Goal: Task Accomplishment & Management: Manage account settings

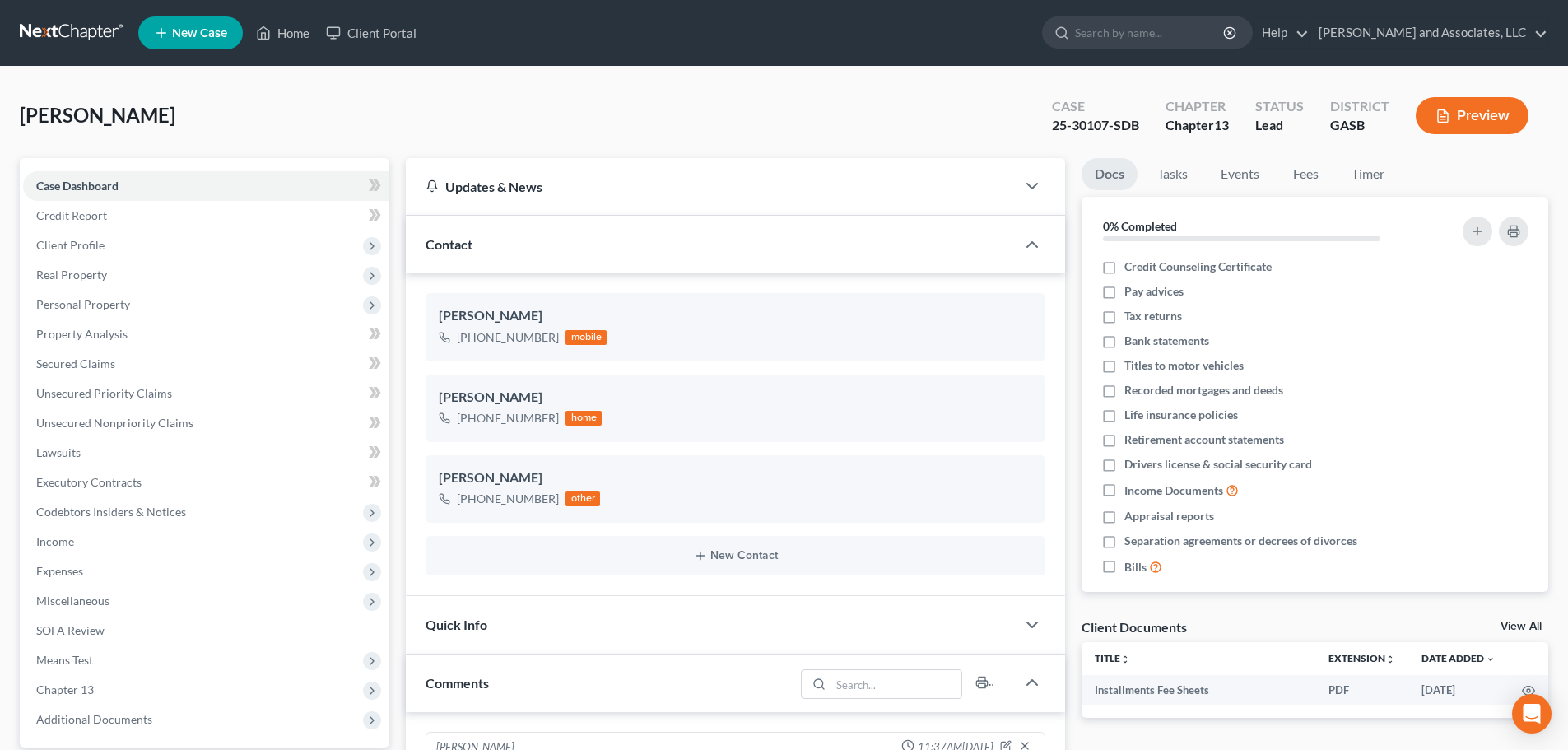
select select "0"
click at [291, 29] on link "Home" at bounding box center [283, 33] width 70 height 30
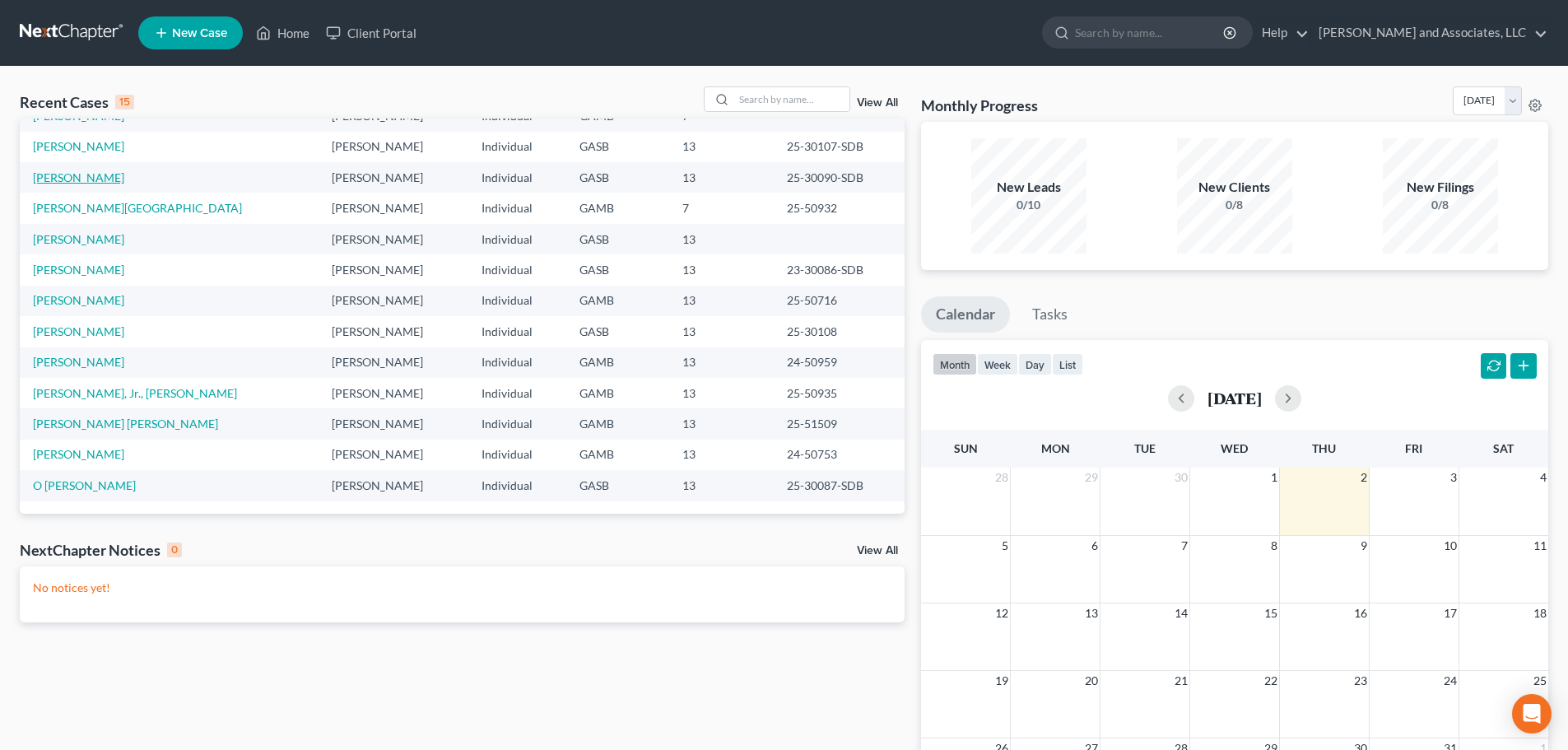
click at [102, 180] on link "[PERSON_NAME]" at bounding box center [79, 178] width 91 height 14
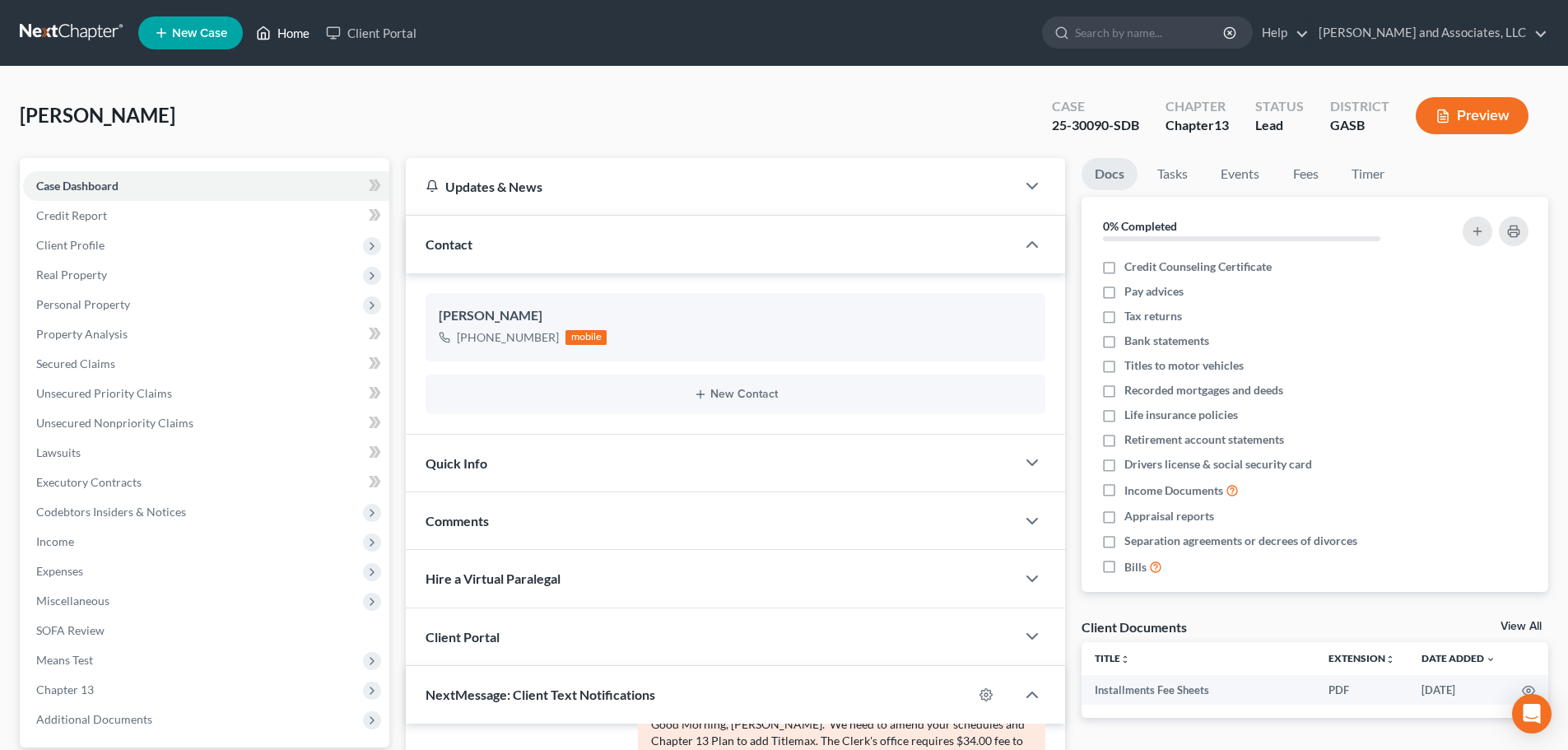
click at [292, 34] on link "Home" at bounding box center [283, 33] width 70 height 30
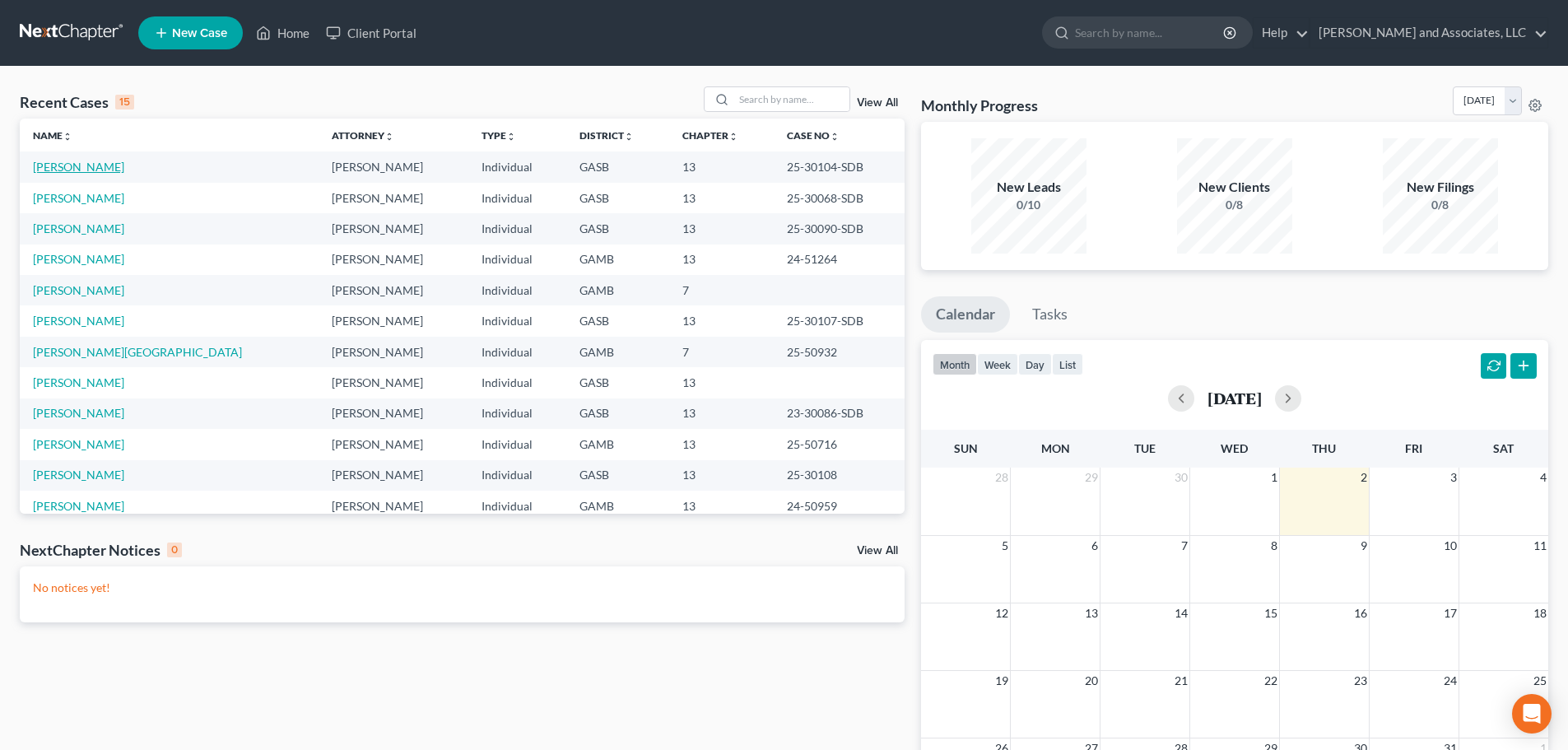
click at [60, 172] on link "[PERSON_NAME]" at bounding box center [79, 167] width 91 height 14
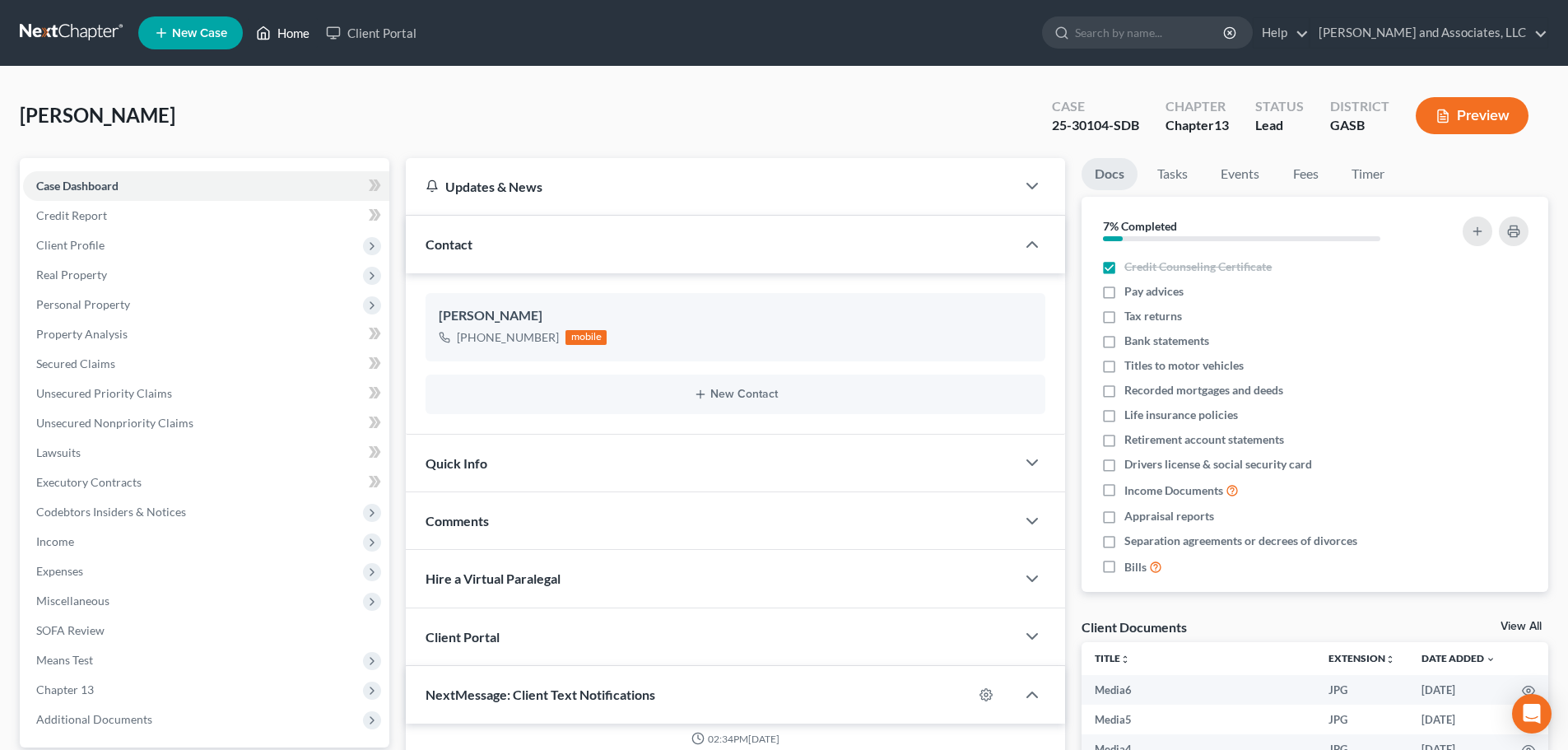
click at [296, 34] on link "Home" at bounding box center [283, 33] width 70 height 30
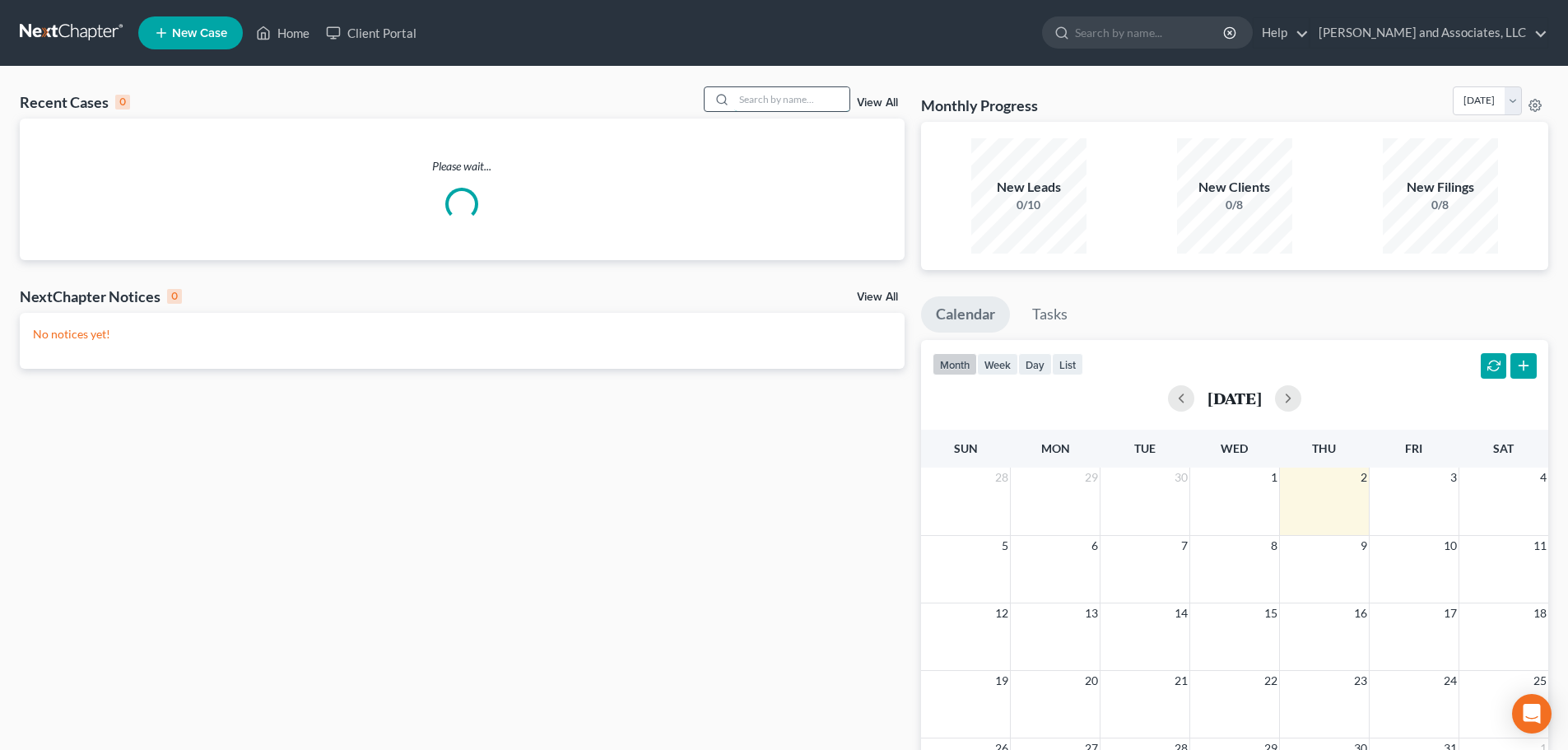
click at [780, 102] on input "search" at bounding box center [792, 99] width 116 height 24
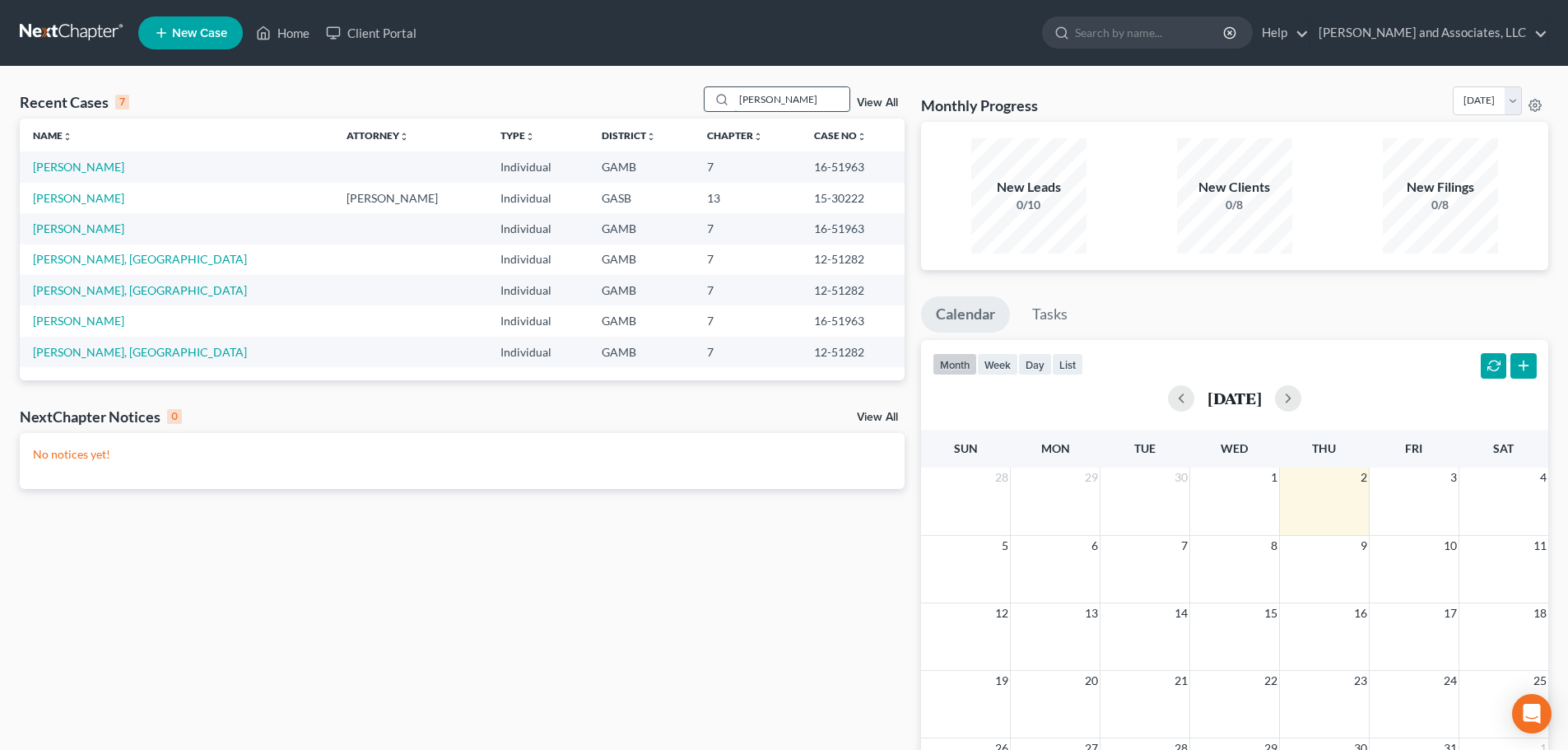
drag, startPoint x: 772, startPoint y: 101, endPoint x: 720, endPoint y: 97, distance: 52.2
click at [720, 97] on div "[PERSON_NAME]" at bounding box center [776, 99] width 146 height 25
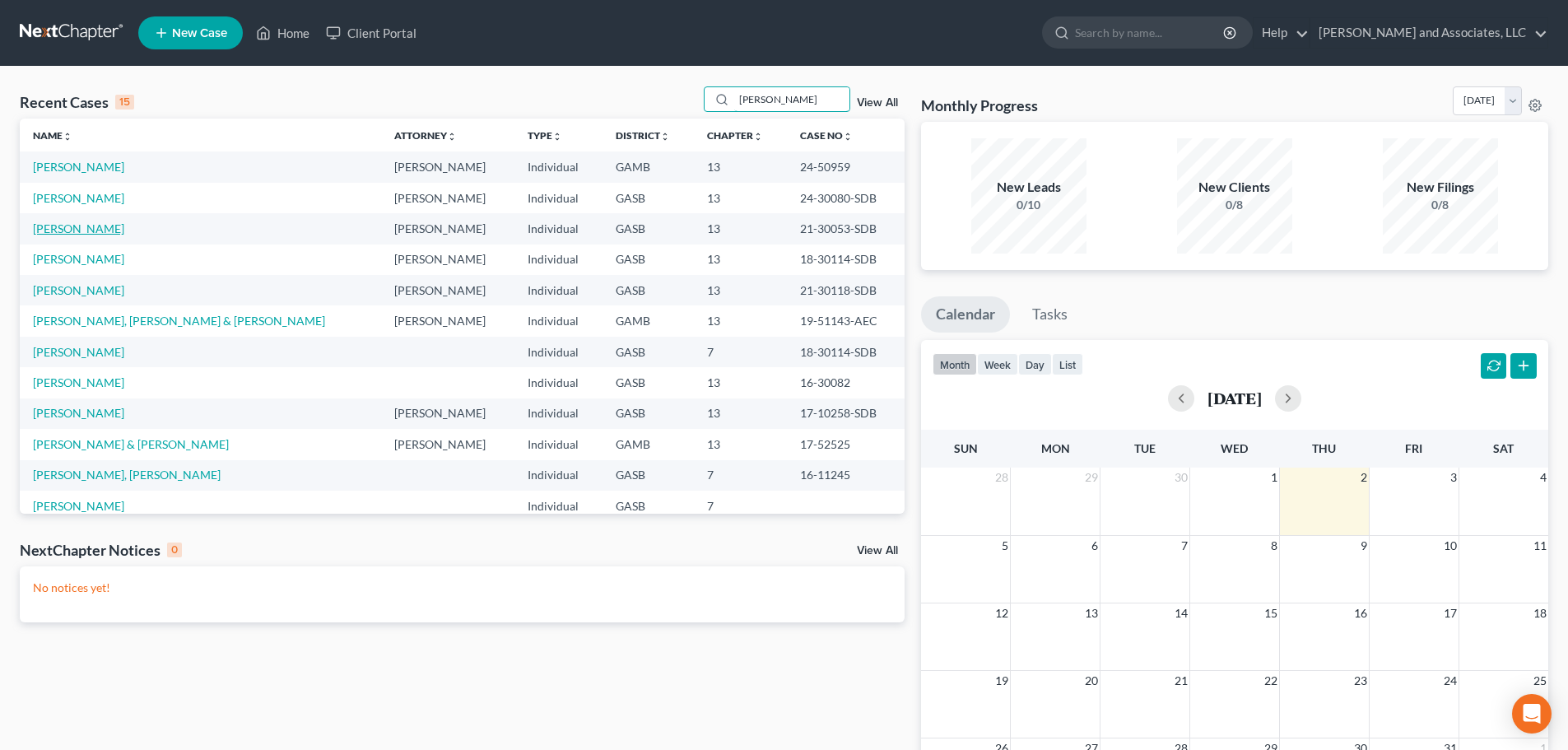
type input "[PERSON_NAME]"
click at [96, 229] on link "[PERSON_NAME]" at bounding box center [79, 228] width 91 height 14
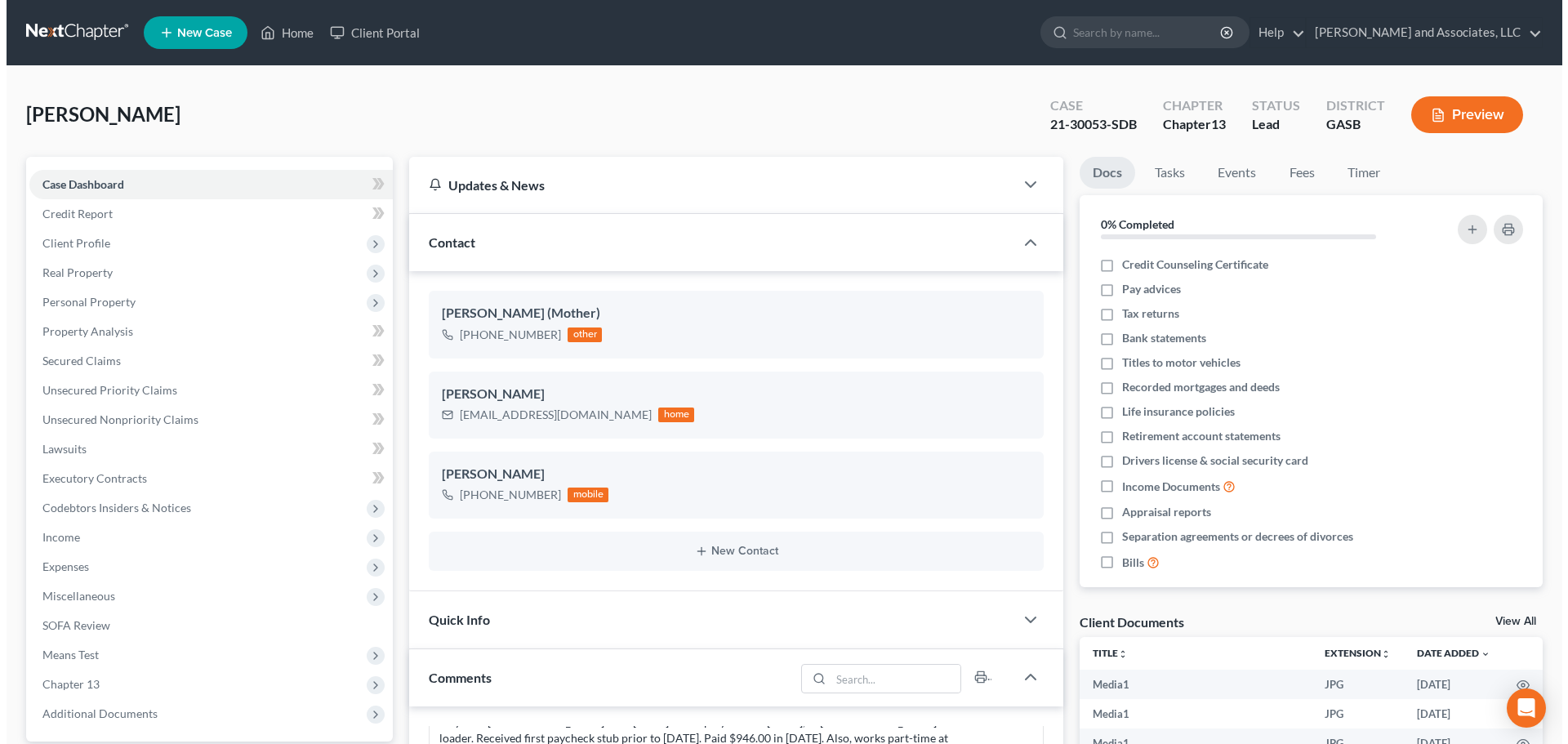
scroll to position [8838, 0]
click at [999, 422] on icon "button" at bounding box center [998, 425] width 13 height 13
select select "0"
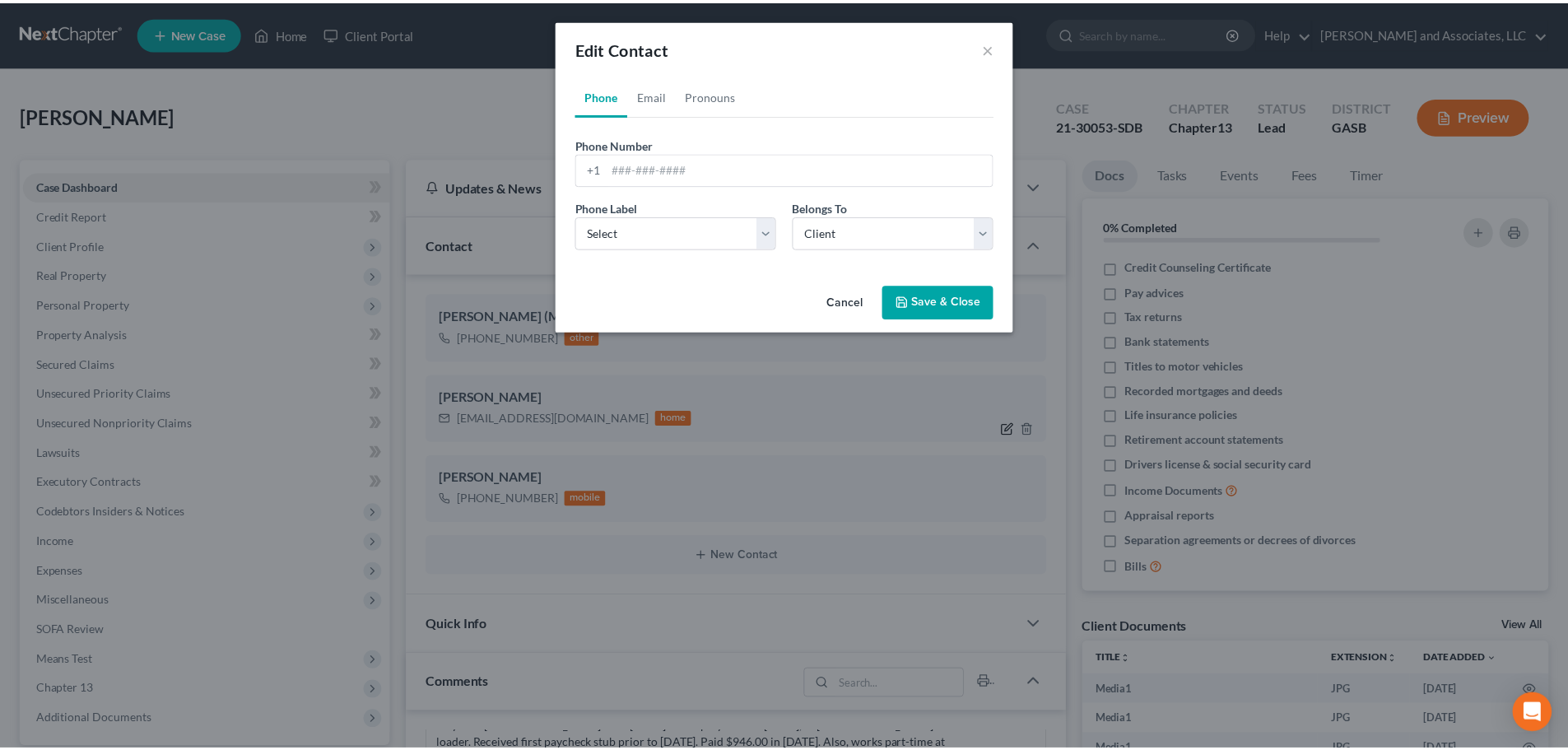
scroll to position [911, 0]
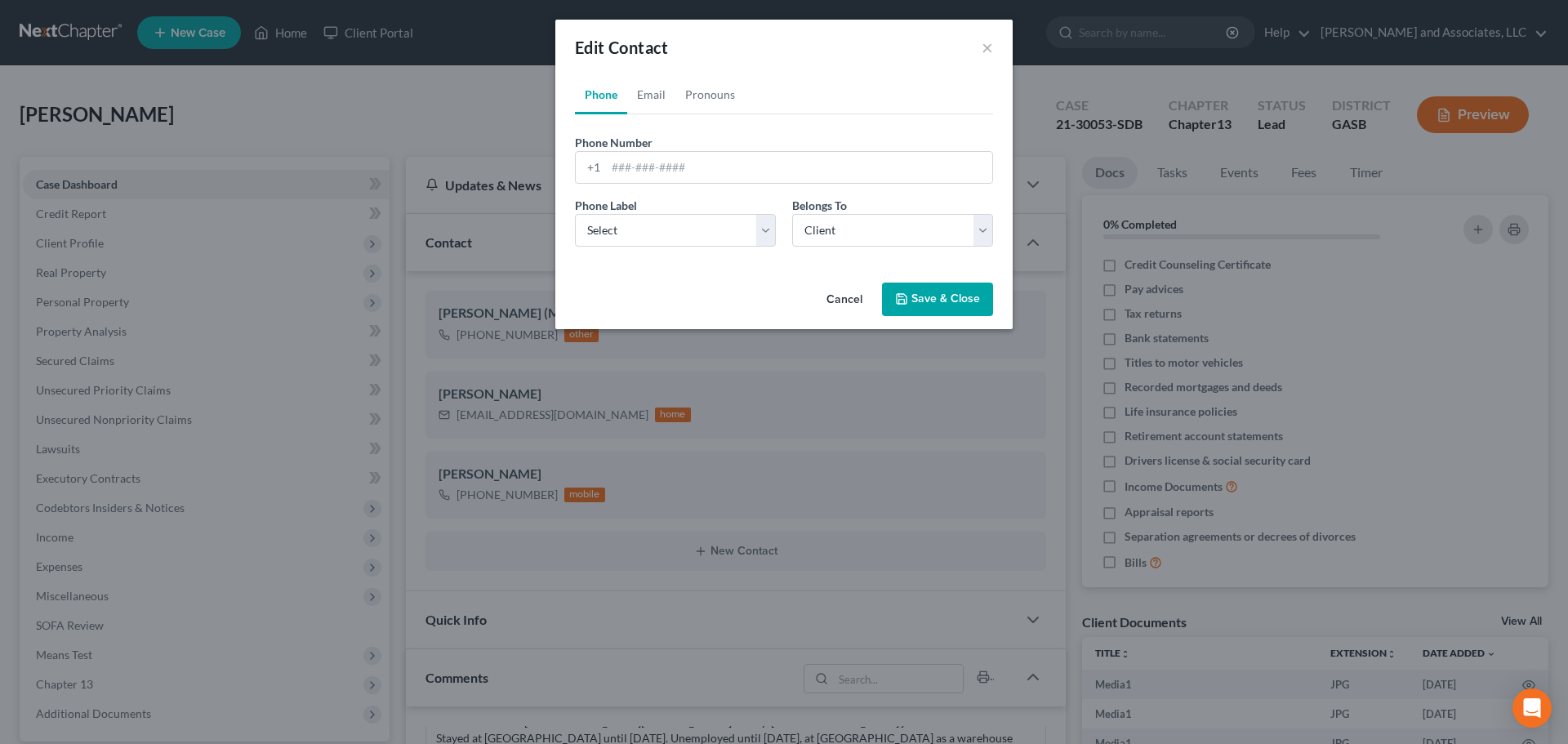
click at [847, 298] on button "Cancel" at bounding box center [844, 300] width 62 height 33
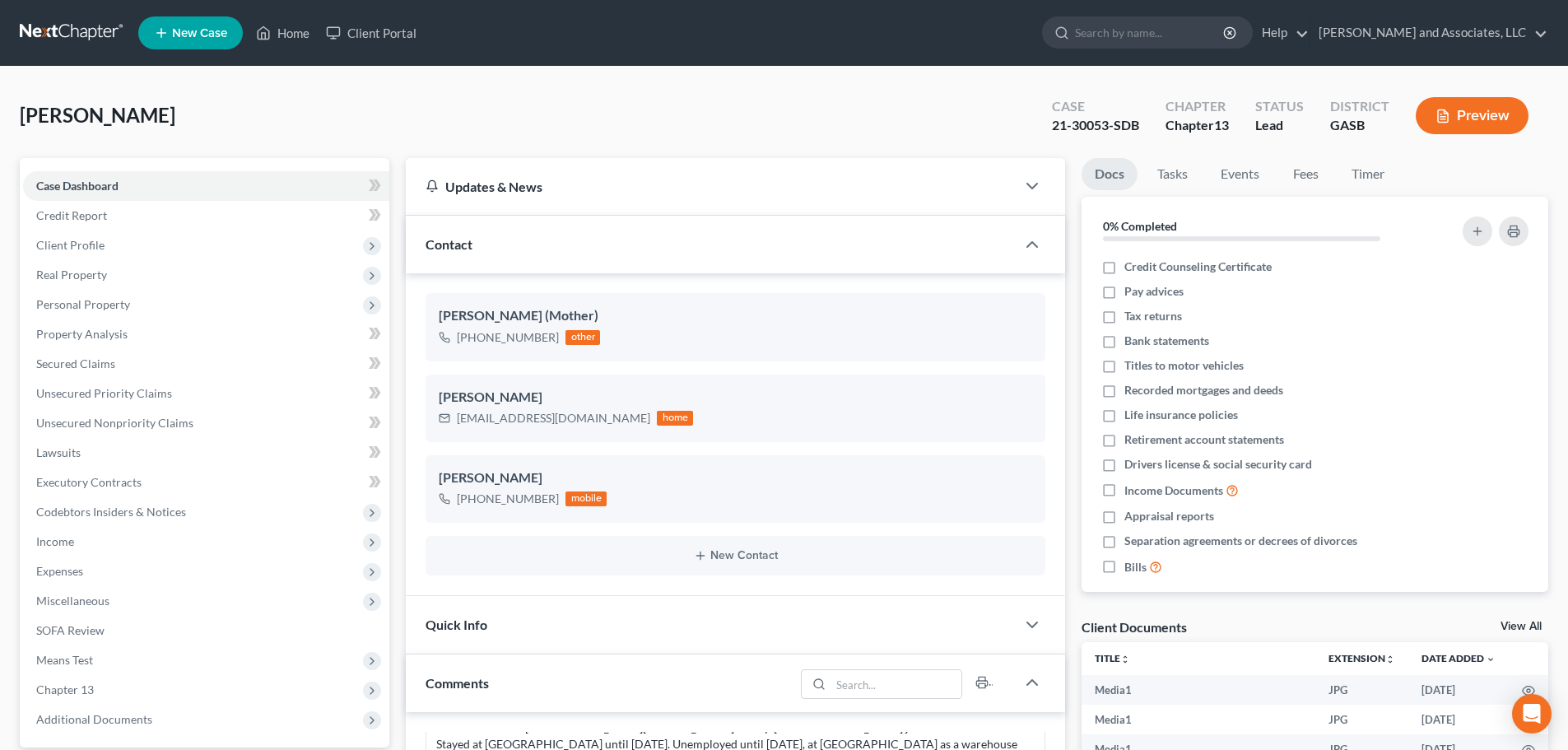
scroll to position [928, 0]
drag, startPoint x: 455, startPoint y: 416, endPoint x: 472, endPoint y: 424, distance: 18.8
click at [472, 424] on div "[EMAIL_ADDRESS][DOMAIN_NAME] home" at bounding box center [565, 418] width 255 height 21
drag, startPoint x: 798, startPoint y: 410, endPoint x: 789, endPoint y: 411, distance: 9.1
click at [799, 410] on div "[EMAIL_ADDRESS][DOMAIN_NAME] home" at bounding box center [735, 418] width 593 height 21
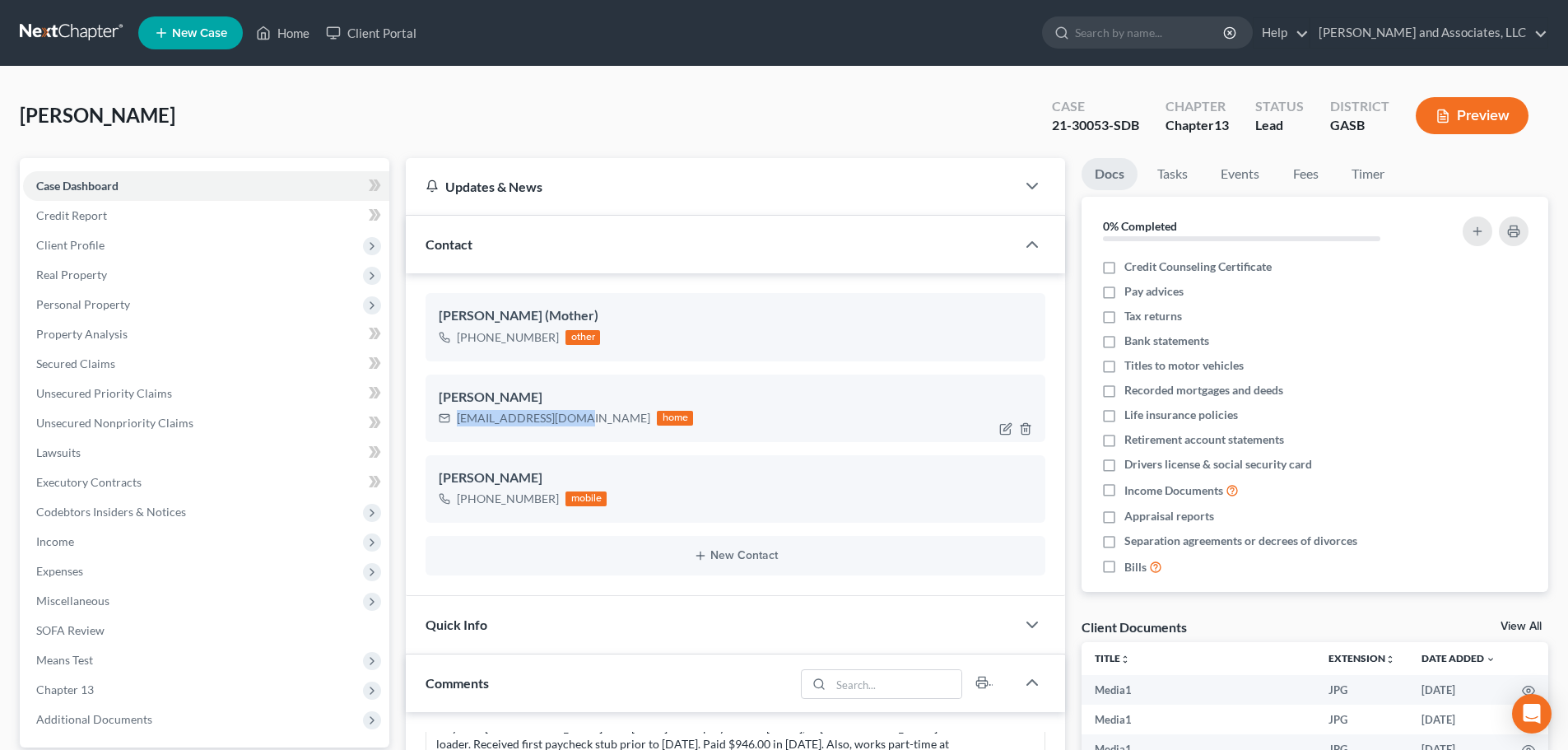
drag, startPoint x: 459, startPoint y: 417, endPoint x: 582, endPoint y: 420, distance: 123.0
click at [582, 420] on div "[EMAIL_ADDRESS][DOMAIN_NAME]" at bounding box center [553, 417] width 193 height 17
copy div "[EMAIL_ADDRESS][DOMAIN_NAME]"
click at [712, 412] on div "[EMAIL_ADDRESS][DOMAIN_NAME] home" at bounding box center [735, 418] width 593 height 21
click at [292, 35] on link "Home" at bounding box center [283, 33] width 70 height 30
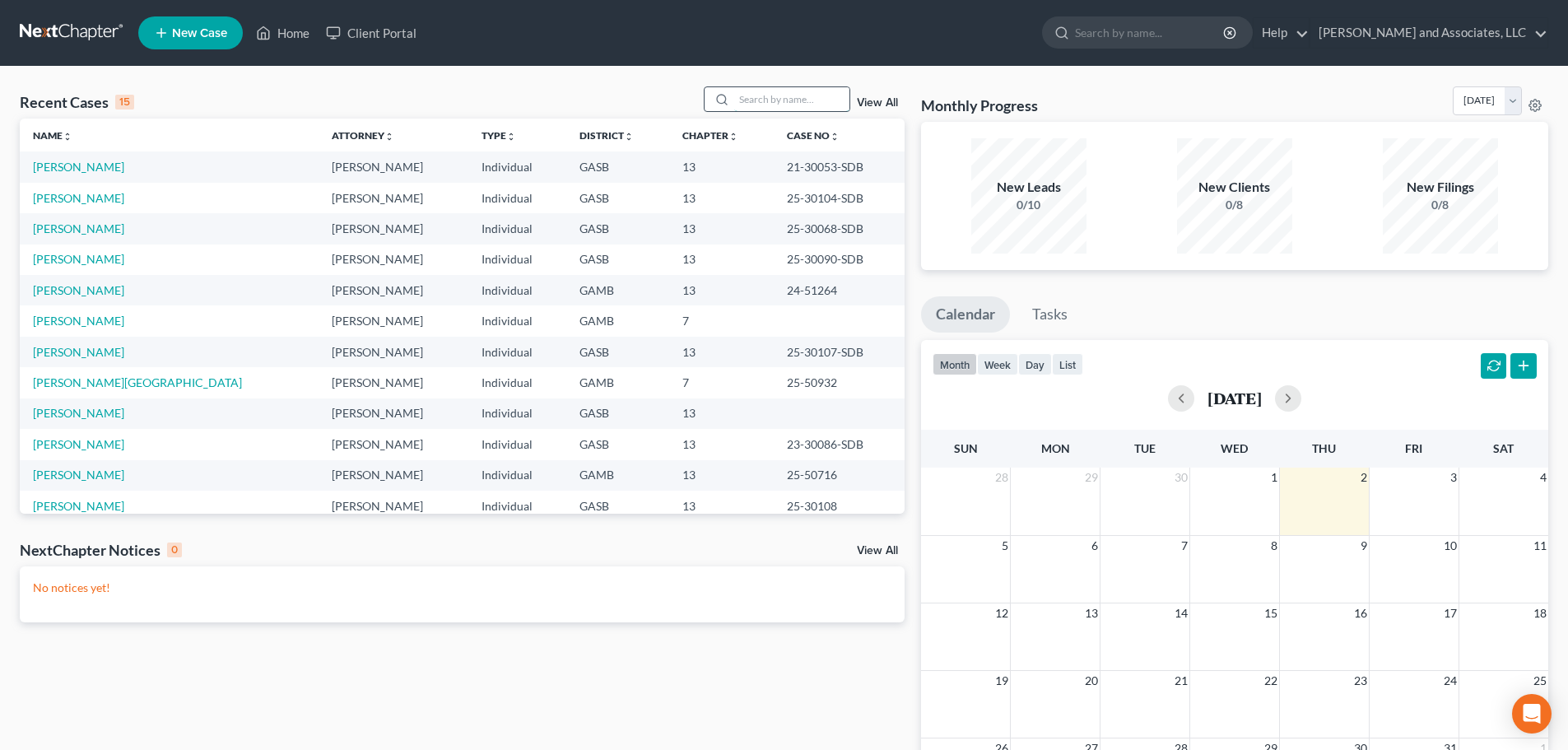
click at [781, 99] on input "search" at bounding box center [792, 99] width 116 height 24
click at [753, 98] on input "search" at bounding box center [792, 99] width 116 height 24
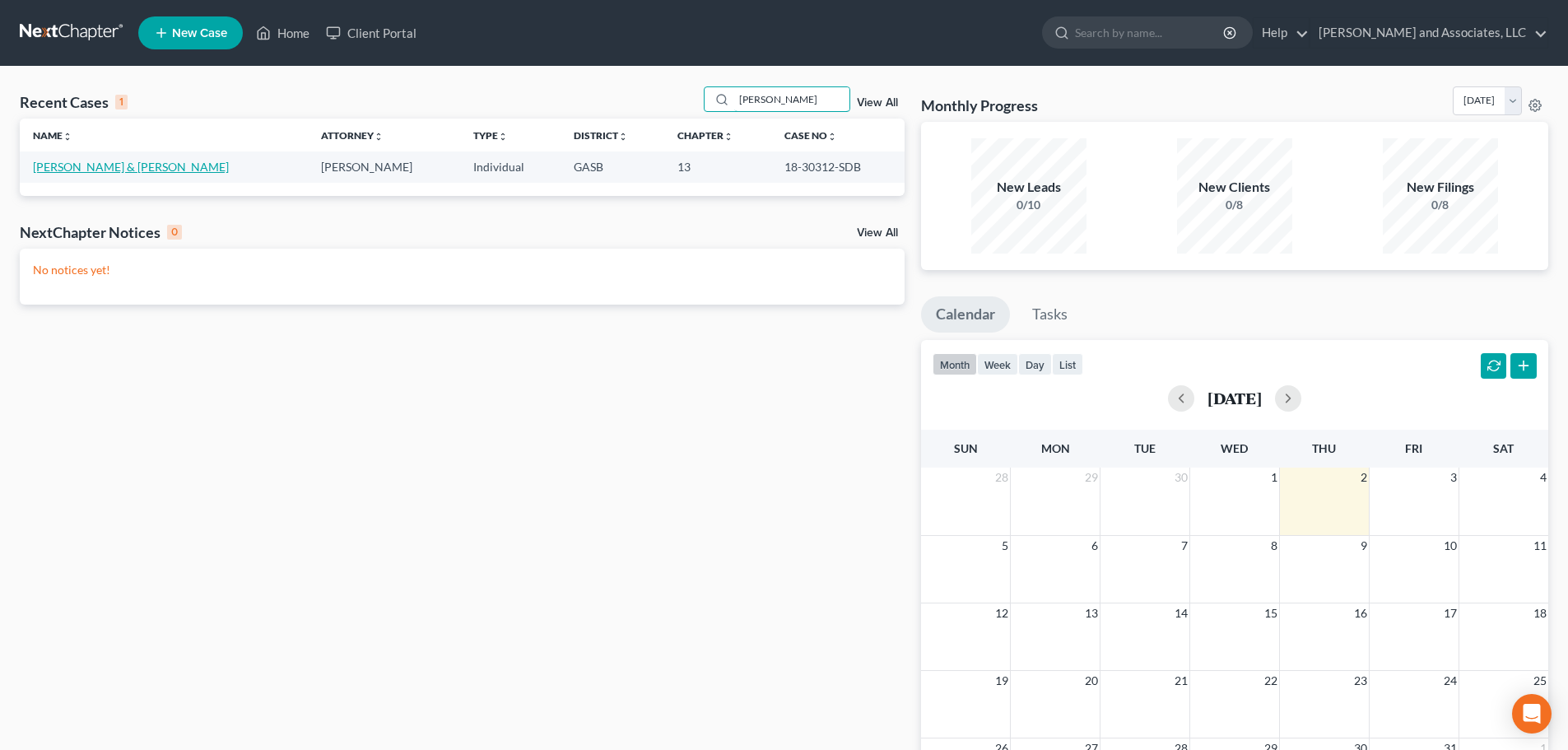
type input "[PERSON_NAME]"
click at [103, 162] on link "[PERSON_NAME] & [PERSON_NAME]" at bounding box center [131, 167] width 196 height 14
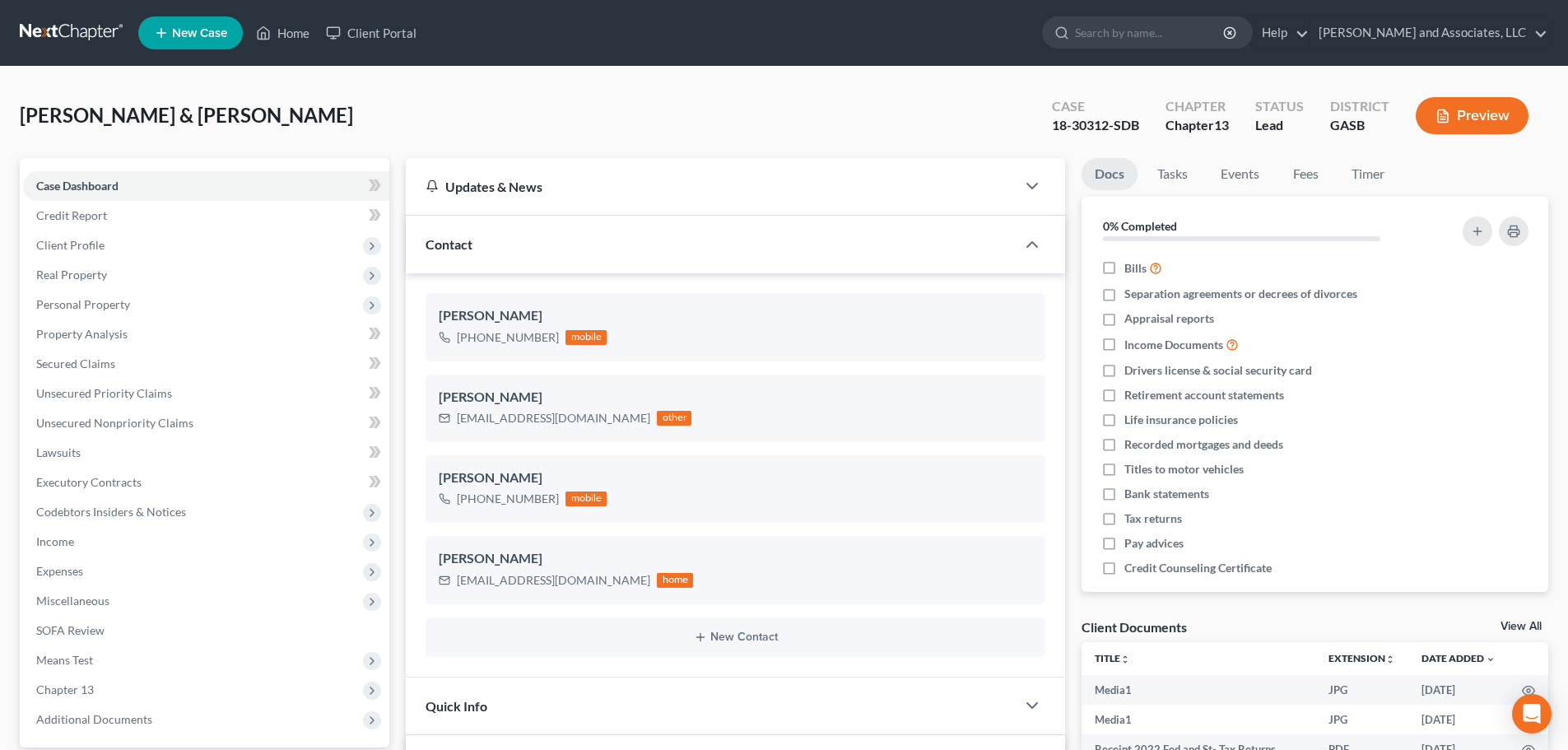
scroll to position [11479, 0]
drag, startPoint x: 457, startPoint y: 418, endPoint x: 594, endPoint y: 429, distance: 137.4
click at [594, 429] on div "[EMAIL_ADDRESS][DOMAIN_NAME] other" at bounding box center [564, 418] width 253 height 21
copy div "[EMAIL_ADDRESS][DOMAIN_NAME]"
click at [492, 578] on div "[EMAIL_ADDRESS][DOMAIN_NAME]" at bounding box center [553, 580] width 193 height 17
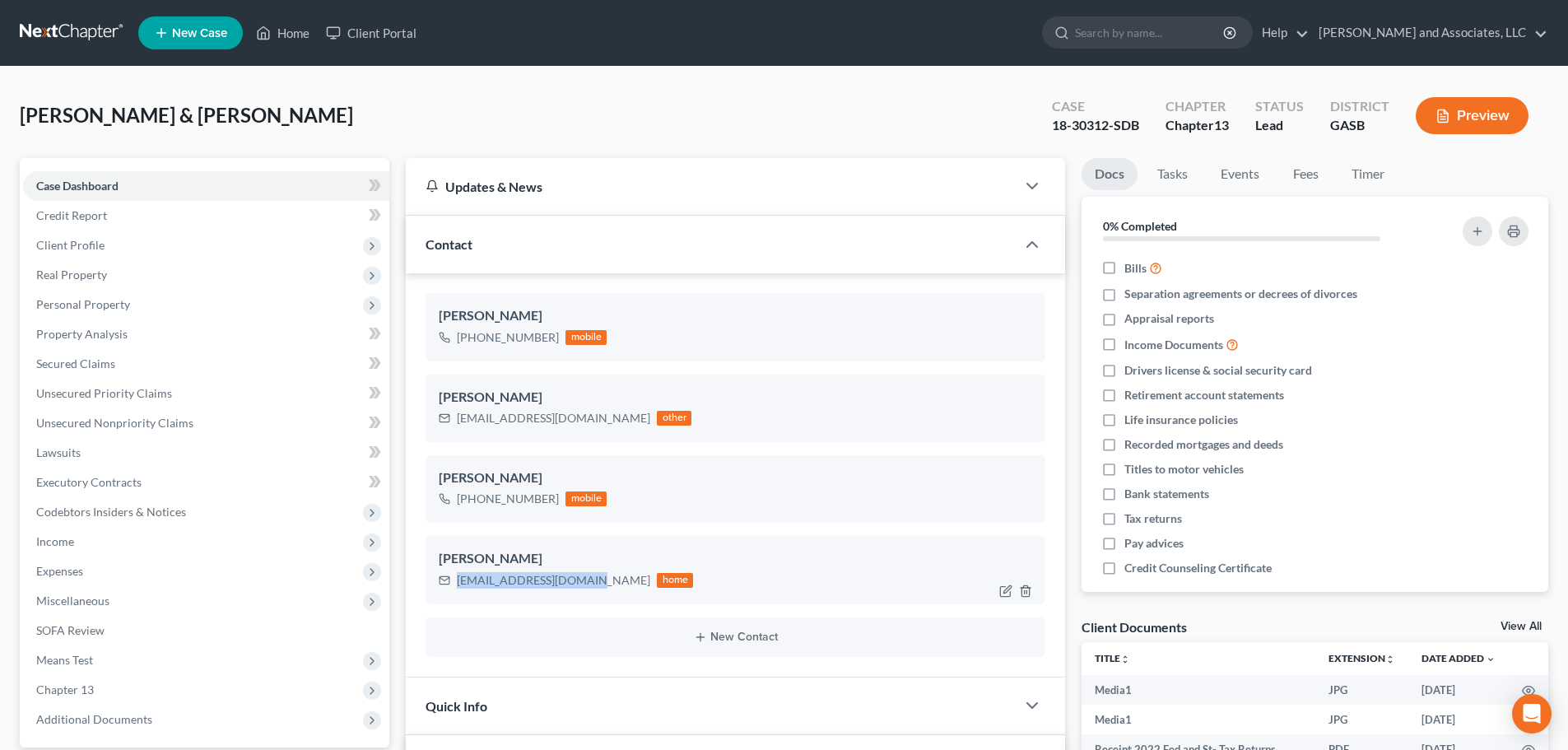
drag, startPoint x: 458, startPoint y: 578, endPoint x: 587, endPoint y: 593, distance: 129.9
click at [587, 593] on div "[PERSON_NAME] [EMAIL_ADDRESS][DOMAIN_NAME] home" at bounding box center [735, 569] width 620 height 67
copy div "[EMAIL_ADDRESS][DOMAIN_NAME]"
click at [287, 32] on link "Home" at bounding box center [283, 33] width 70 height 30
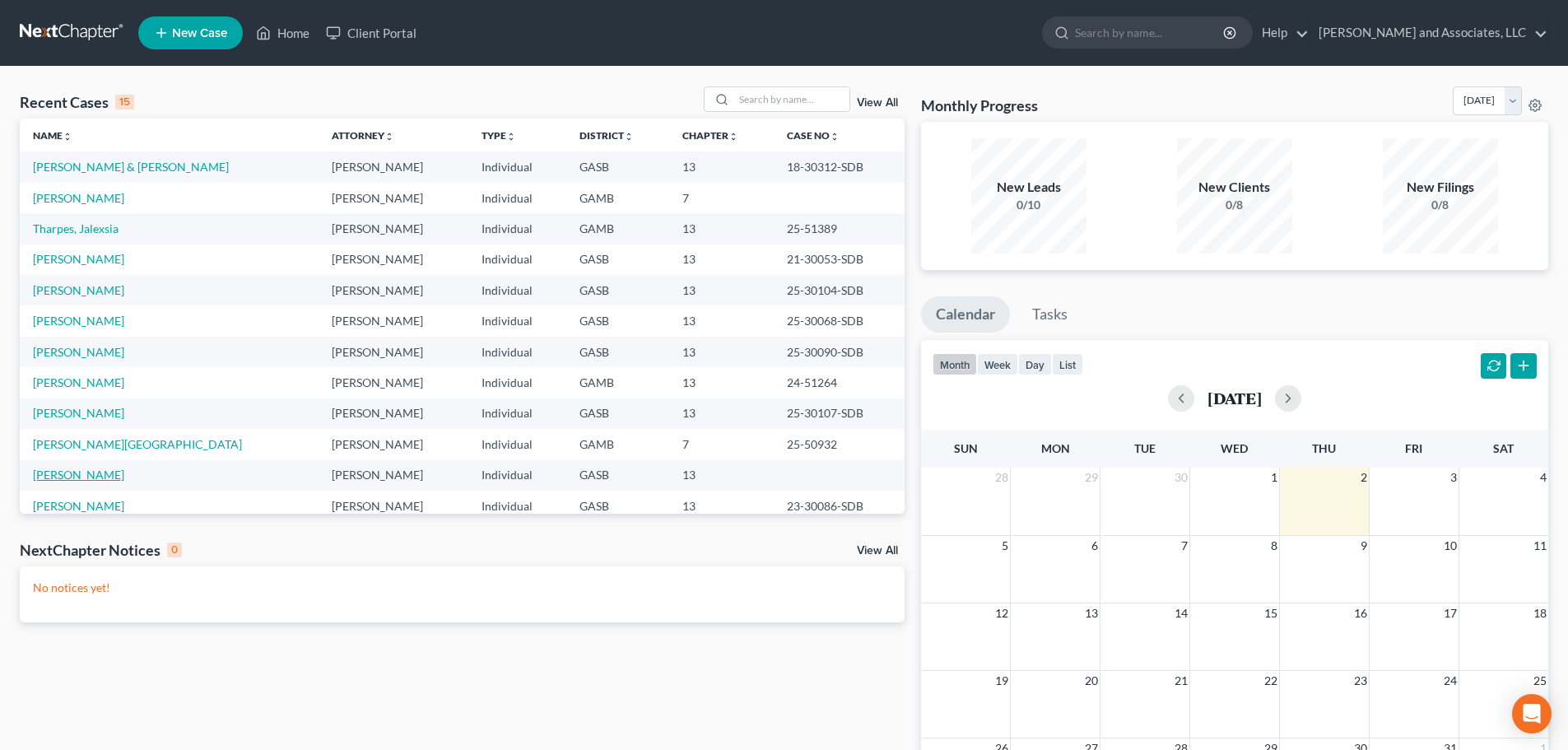
click at [83, 474] on link "[PERSON_NAME]" at bounding box center [79, 474] width 91 height 14
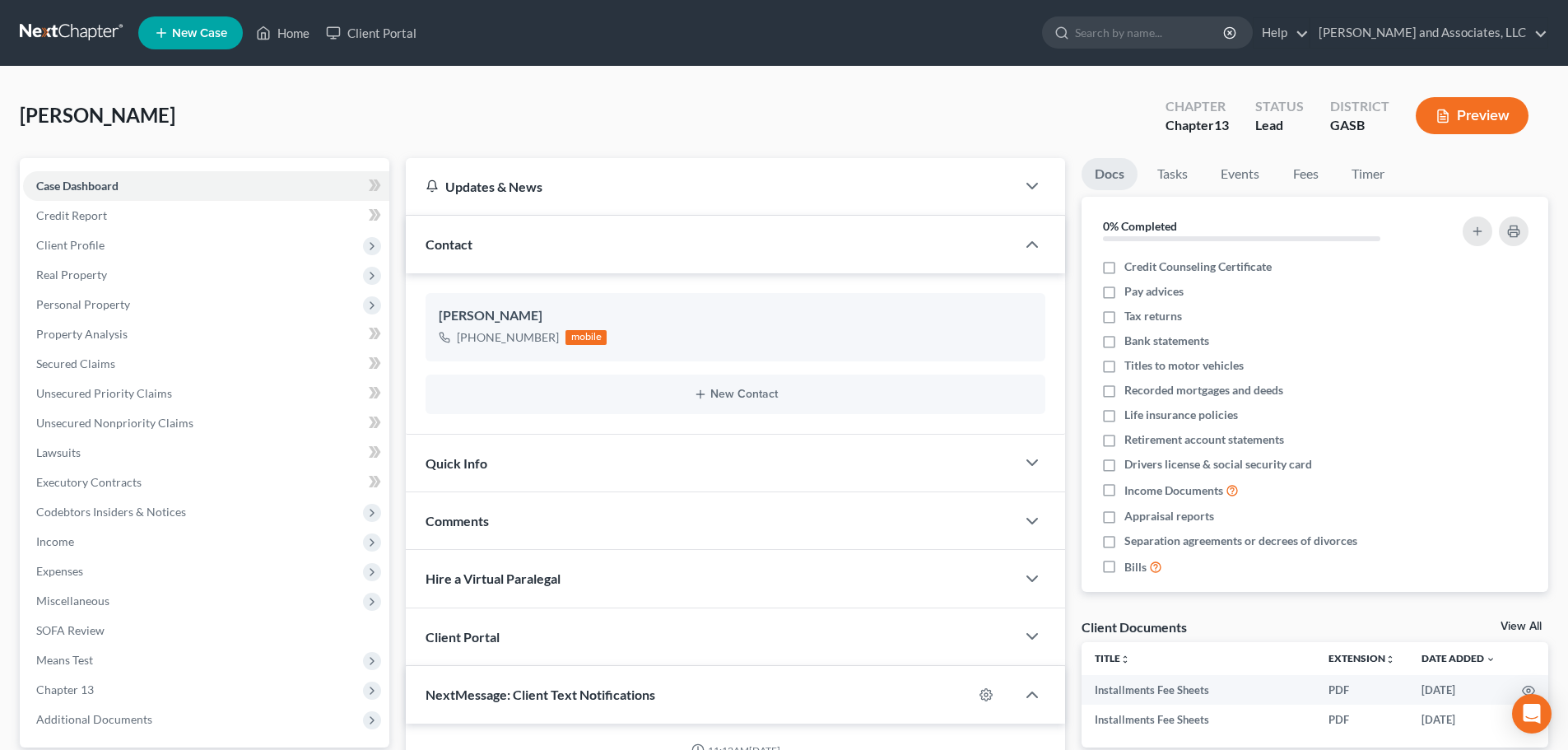
scroll to position [598, 0]
click at [730, 396] on button "New Contact" at bounding box center [735, 394] width 593 height 13
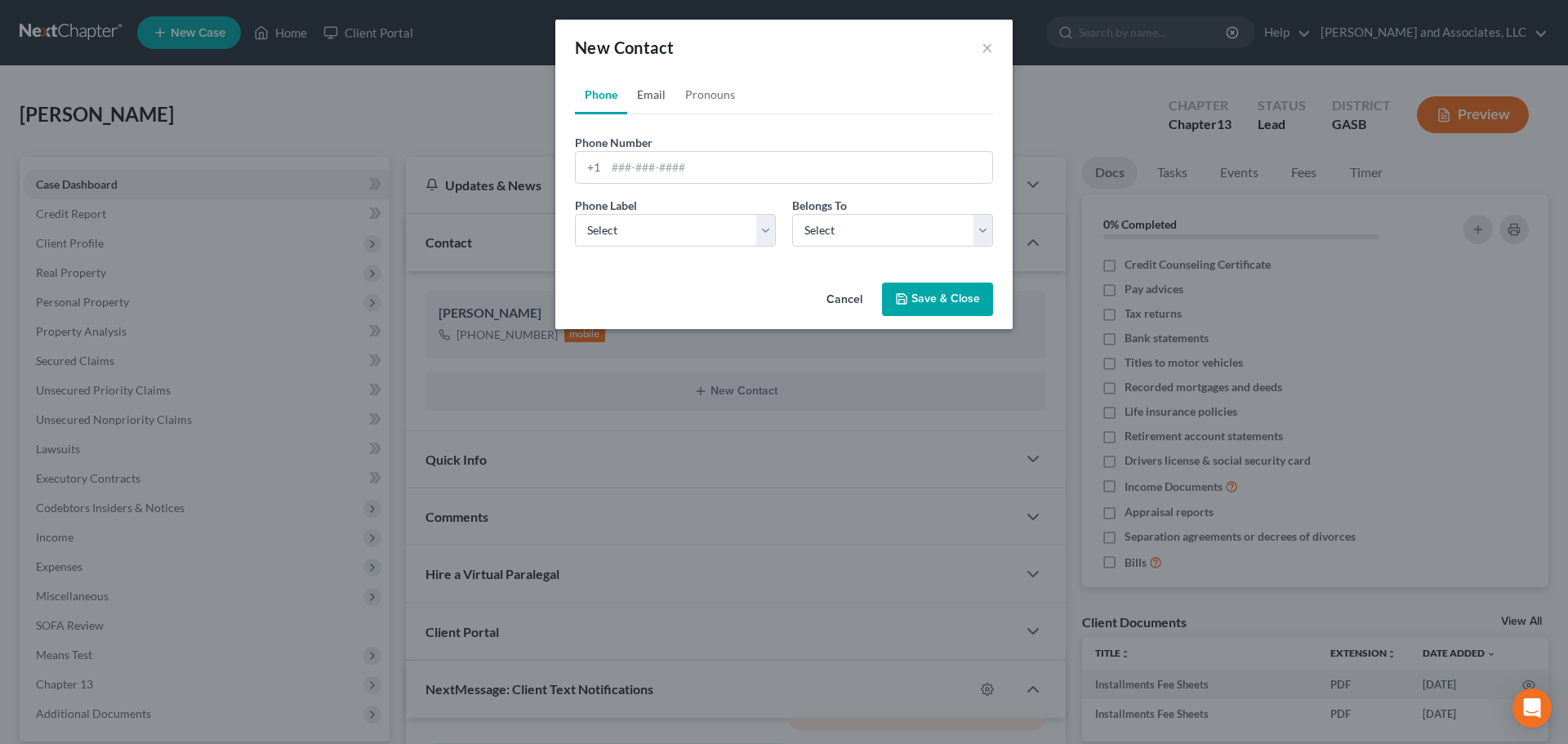
click at [647, 92] on link "Email" at bounding box center [651, 95] width 49 height 39
click at [625, 169] on input "email" at bounding box center [799, 168] width 386 height 31
type input "l"
type input "[PERSON_NAME]"
click at [651, 167] on input "[PERSON_NAME]" at bounding box center [799, 168] width 386 height 31
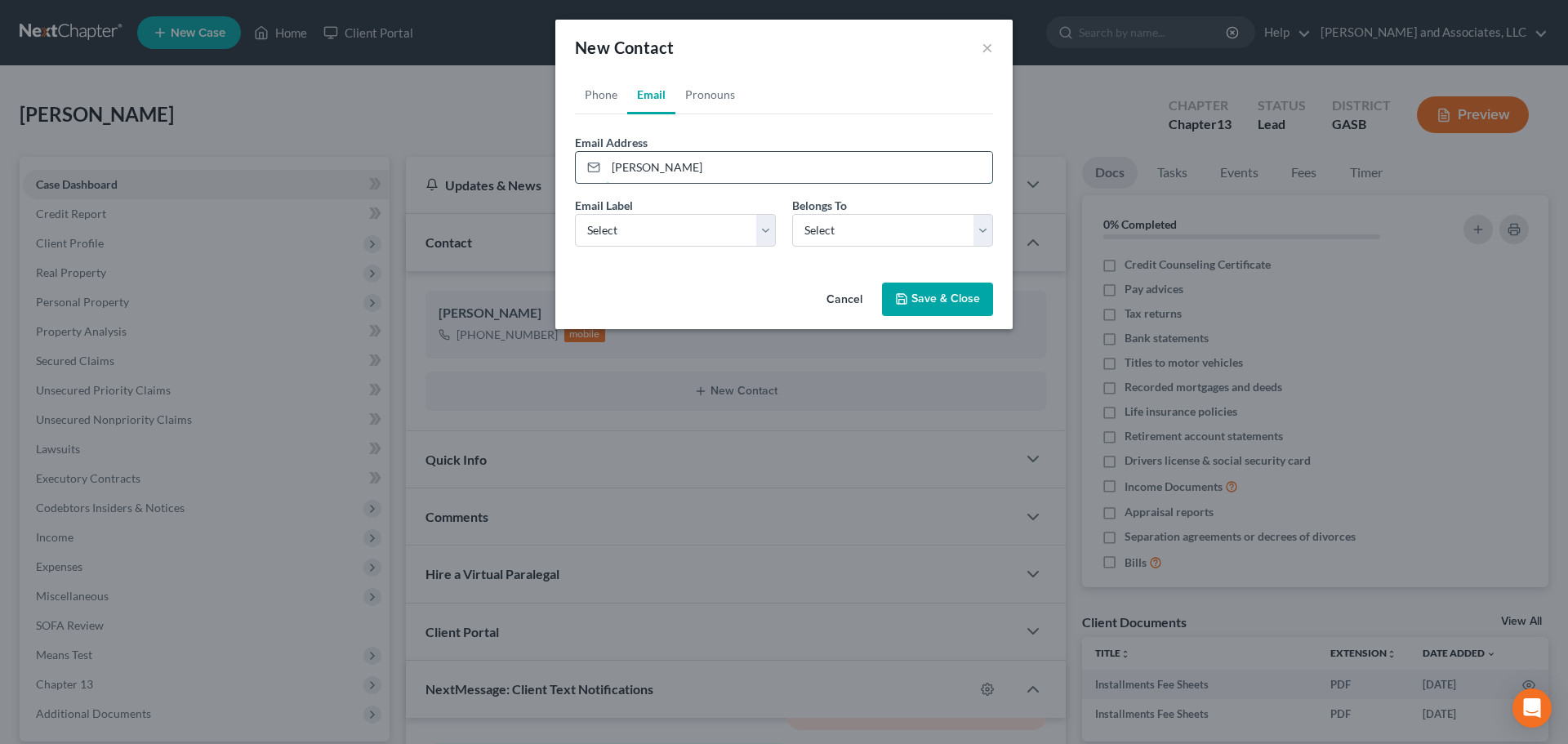
drag, startPoint x: 656, startPoint y: 170, endPoint x: 600, endPoint y: 164, distance: 56.3
click at [600, 164] on div "[PERSON_NAME]" at bounding box center [784, 168] width 418 height 33
type input "[EMAIL_ADDRESS][DOMAIN_NAME]"
click at [702, 228] on select "Select Home Work Other" at bounding box center [675, 230] width 201 height 33
select select "2"
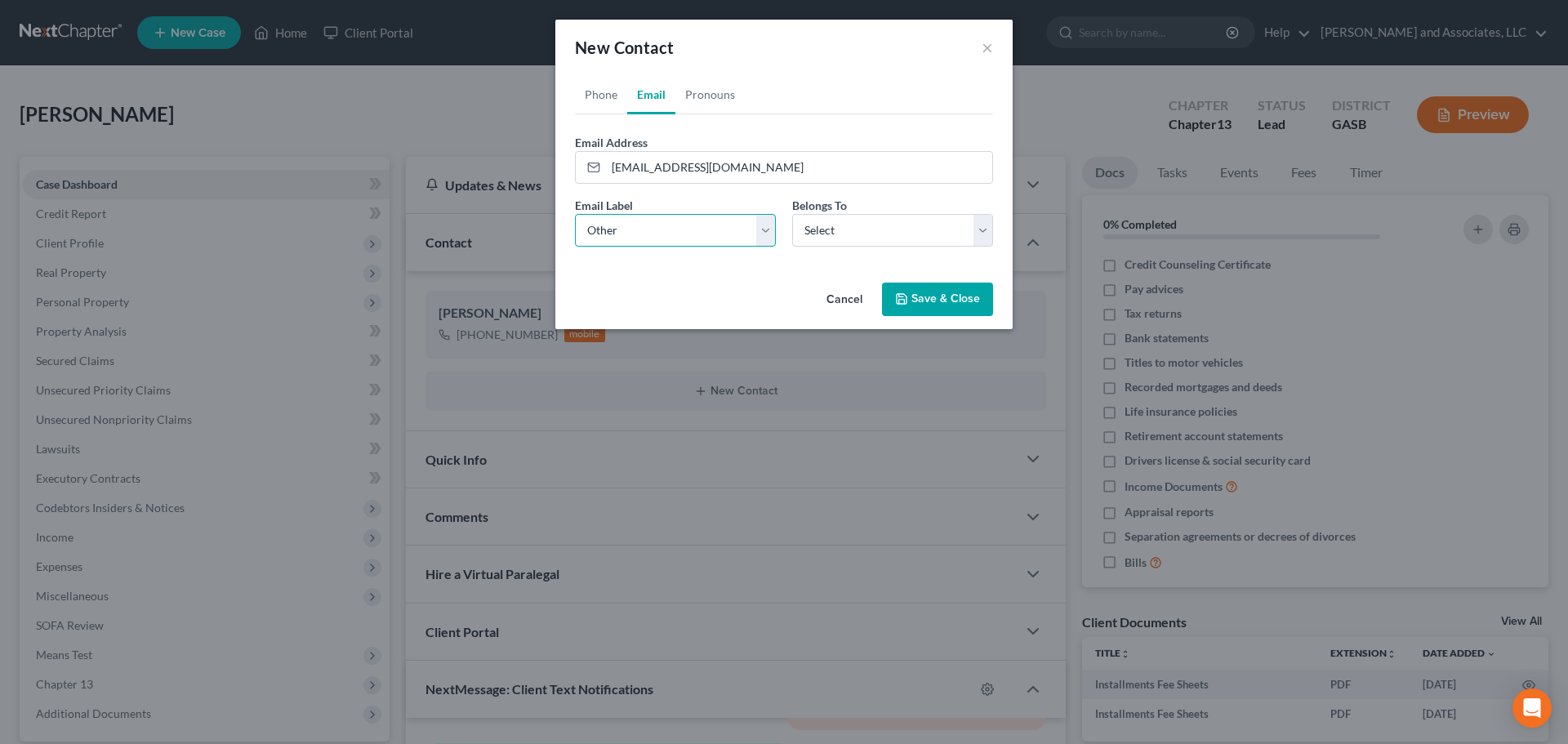
click at [575, 214] on select "Select Home Work Other" at bounding box center [675, 230] width 201 height 33
click at [854, 234] on select "Select Client Other" at bounding box center [893, 230] width 201 height 33
select select "0"
click at [793, 214] on select "Select Client Other" at bounding box center [893, 230] width 201 height 33
drag, startPoint x: 935, startPoint y: 301, endPoint x: 926, endPoint y: 300, distance: 9.1
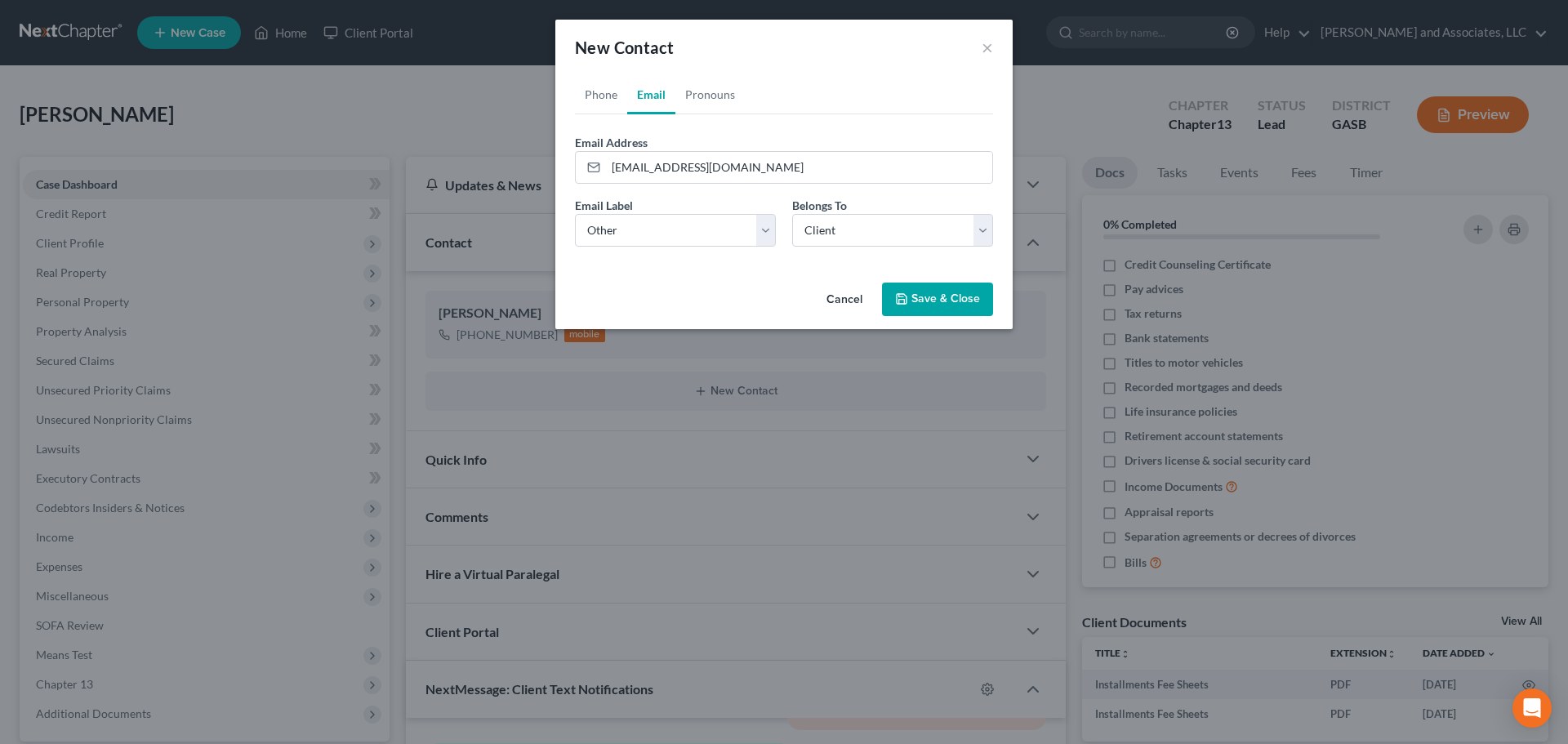
click at [934, 302] on button "Save & Close" at bounding box center [938, 300] width 111 height 35
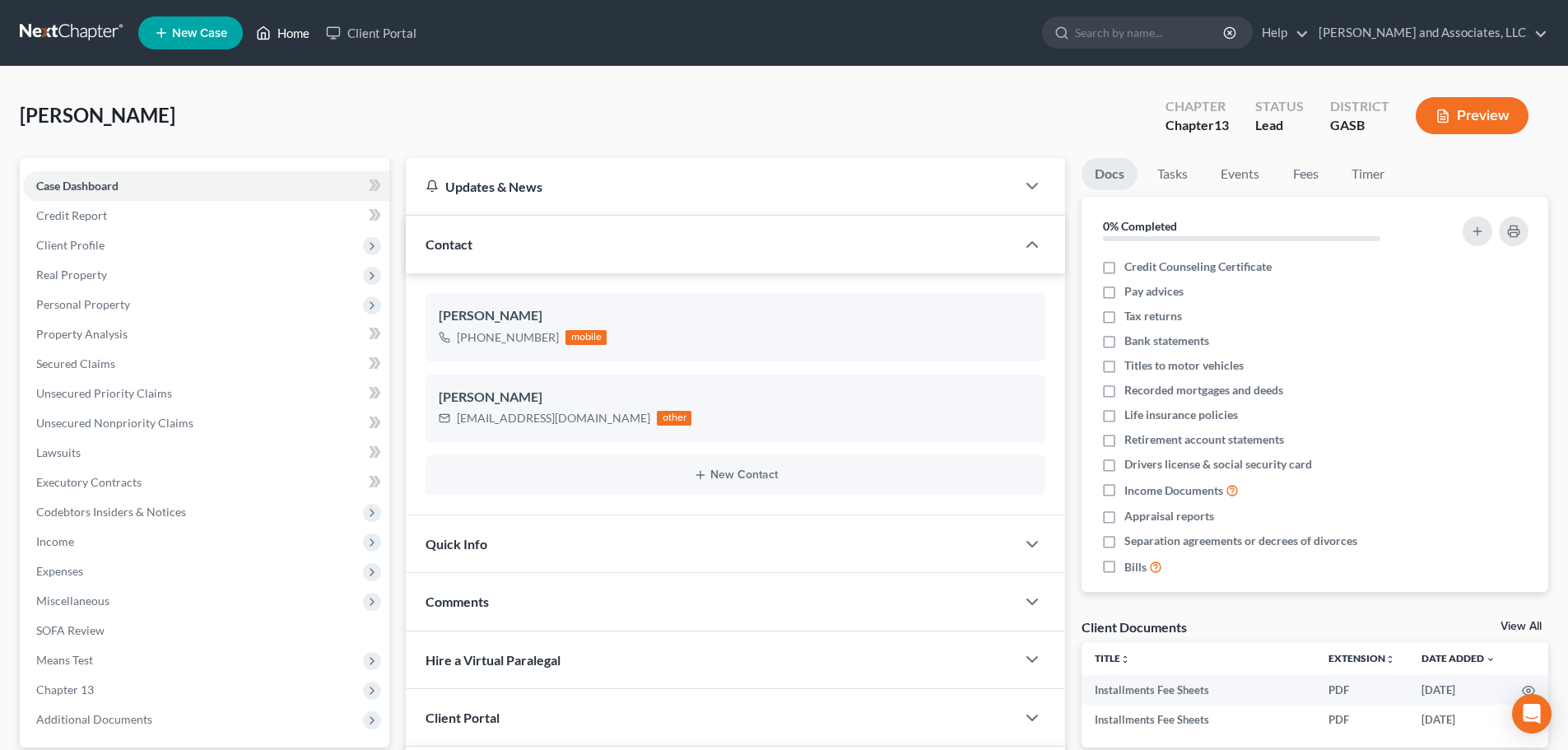
click at [285, 33] on link "Home" at bounding box center [283, 33] width 70 height 30
